Goal: Transaction & Acquisition: Purchase product/service

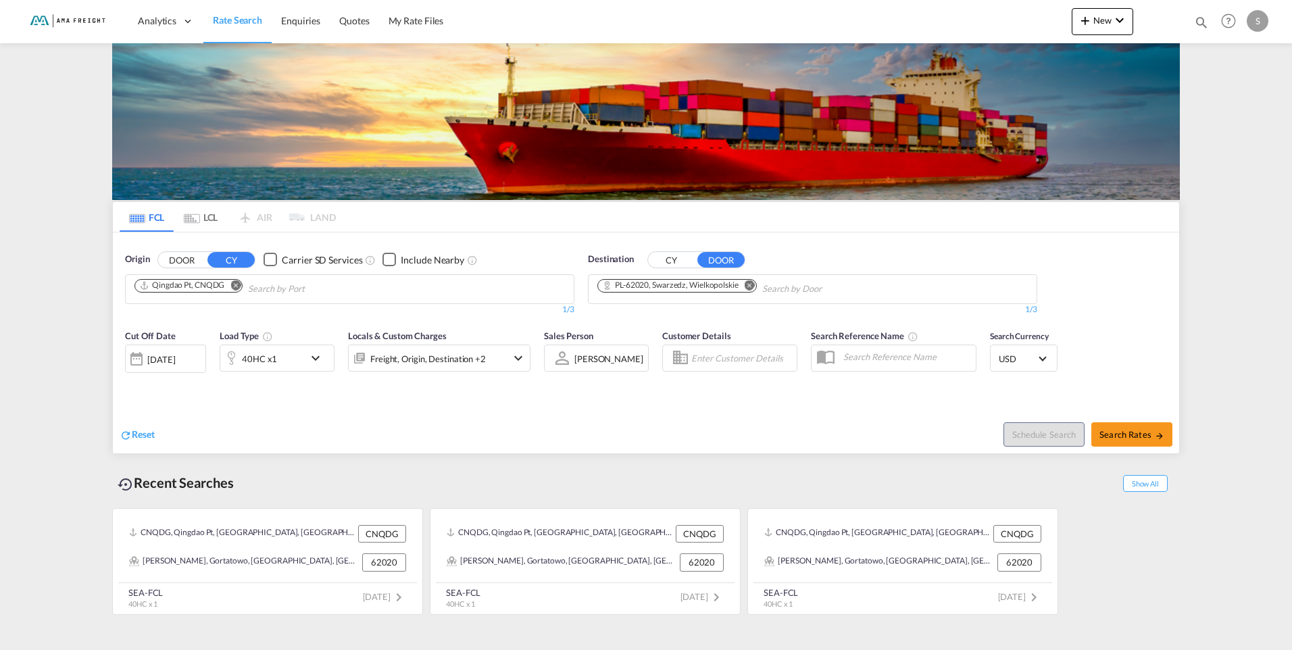
click at [238, 285] on md-icon "Remove" at bounding box center [235, 285] width 10 height 10
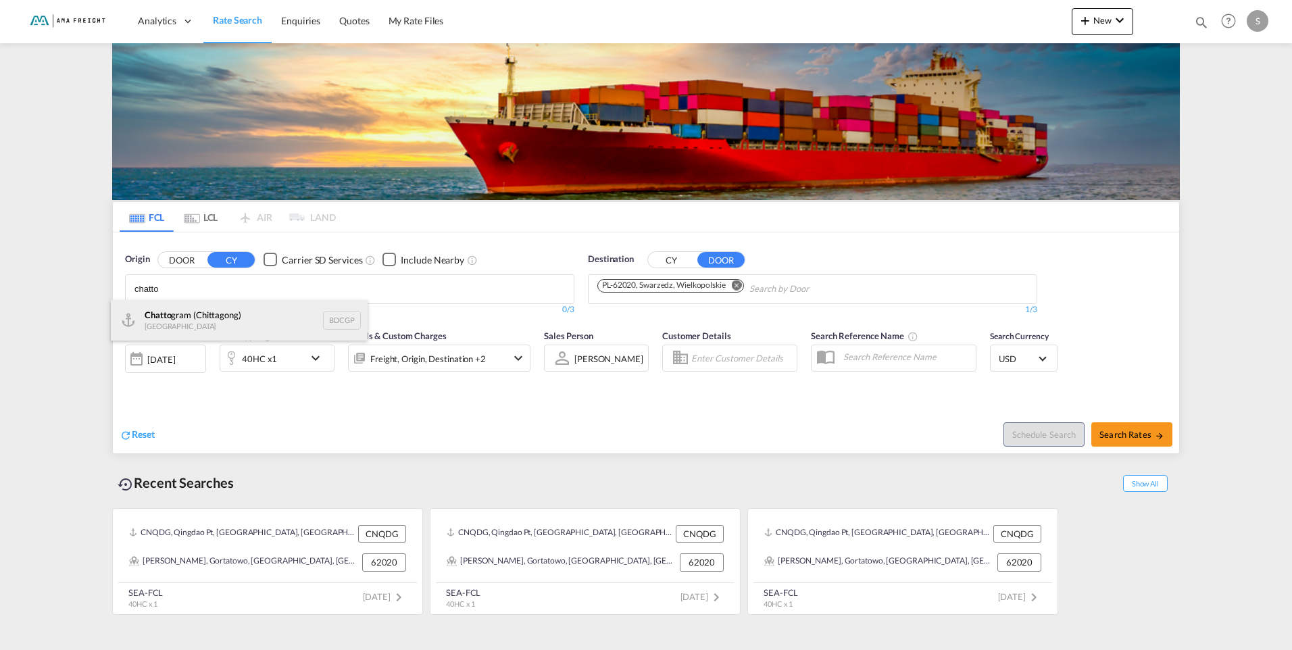
type input "chatto"
click at [220, 314] on div "Chatto gram (Chittagong) [GEOGRAPHIC_DATA] BDCGP" at bounding box center [239, 320] width 257 height 41
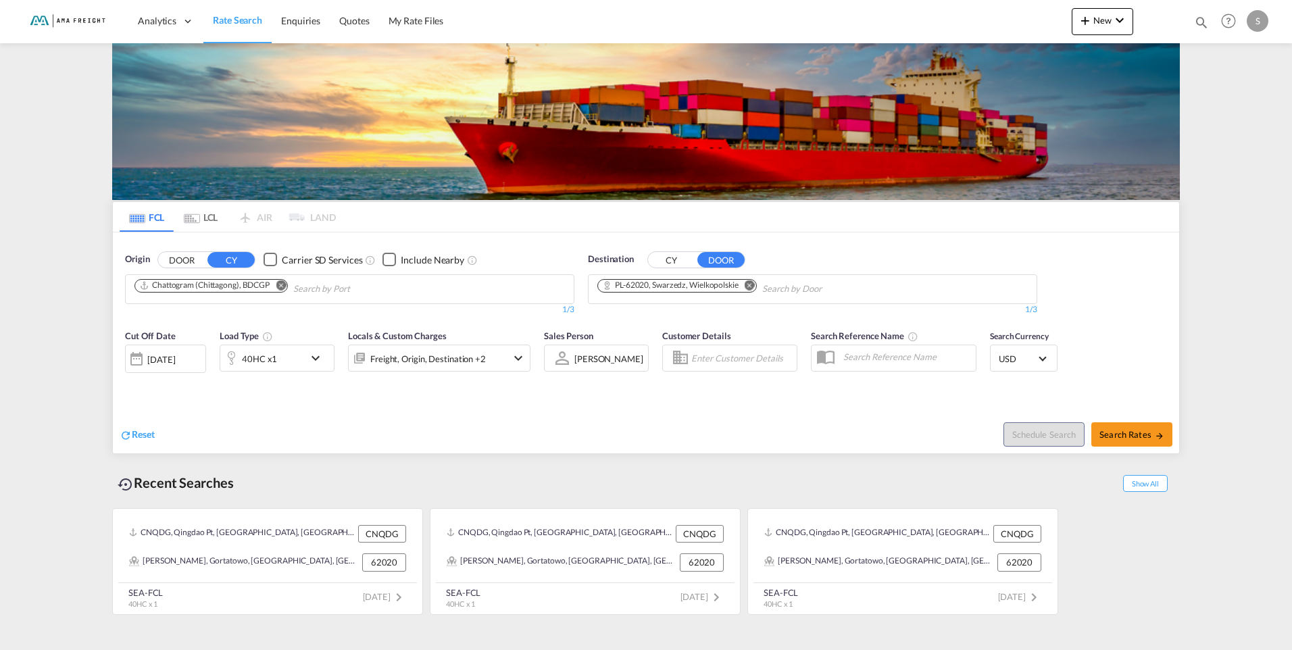
click at [754, 284] on md-icon "Remove" at bounding box center [750, 285] width 10 height 10
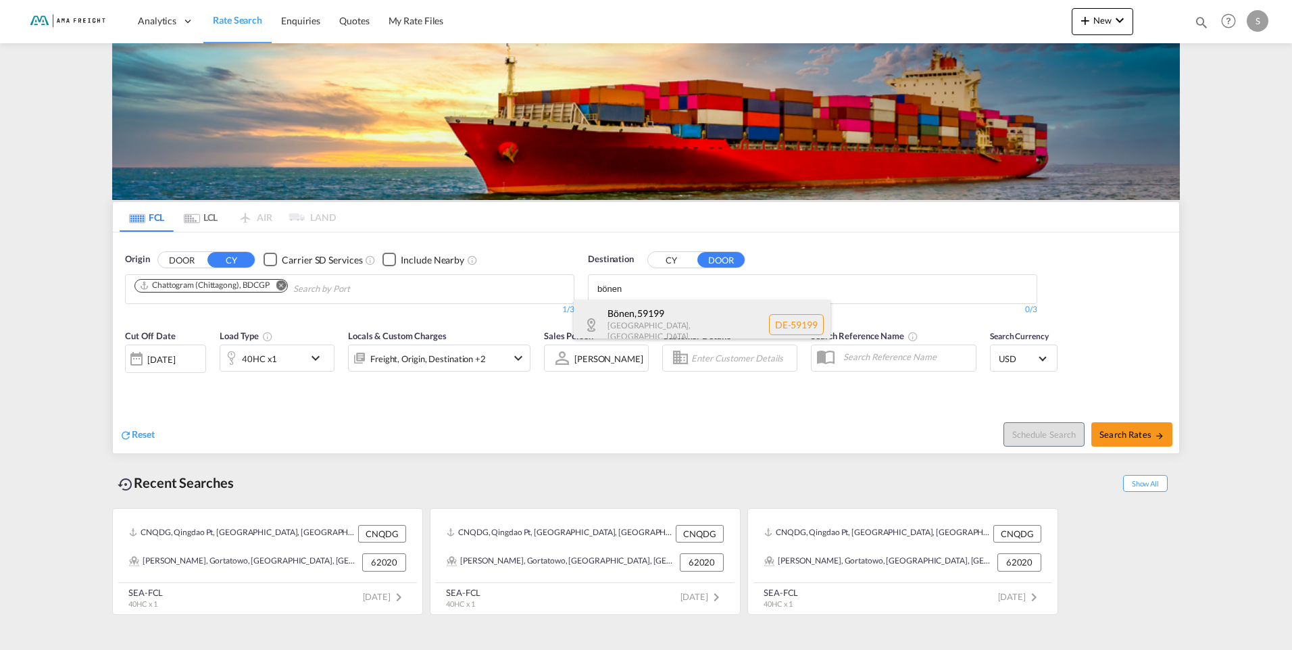
type input "bönen"
click at [664, 328] on div "Bönen , 59199 [GEOGRAPHIC_DATA] , [GEOGRAPHIC_DATA] DE-59199" at bounding box center [702, 324] width 257 height 49
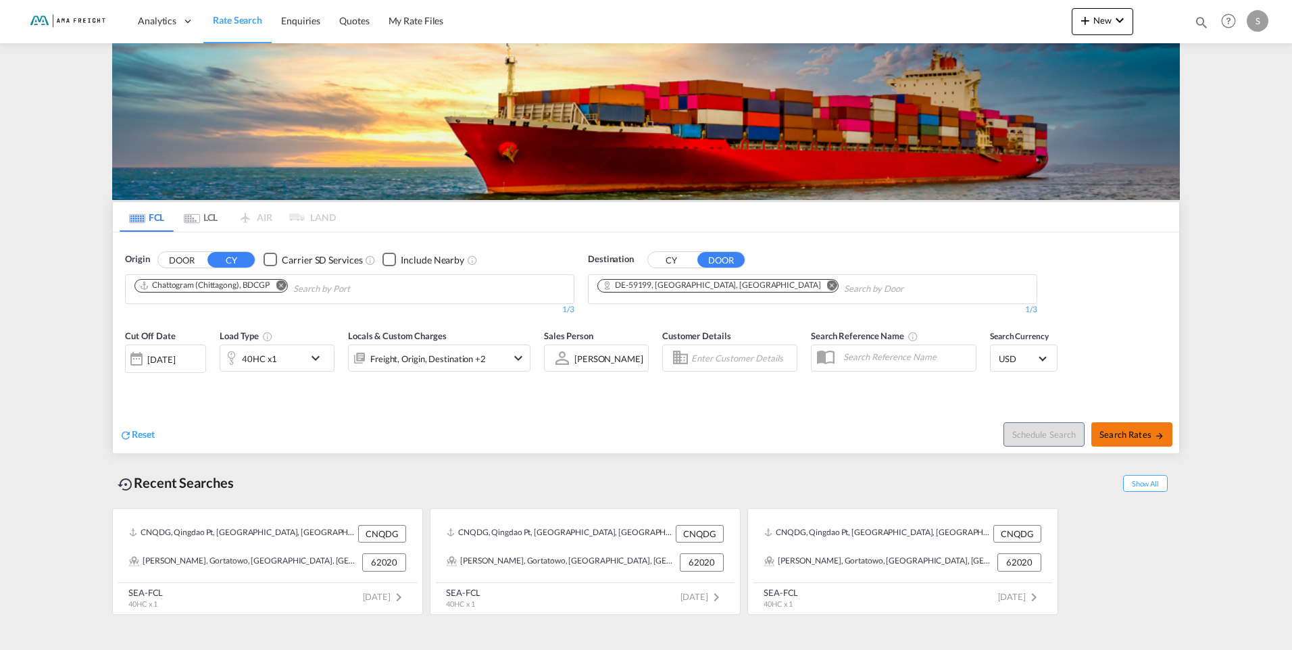
click at [1137, 433] on span "Search Rates" at bounding box center [1132, 434] width 65 height 11
type input "BDCGP to 59199 / [DATE]"
